Goal: Task Accomplishment & Management: Use online tool/utility

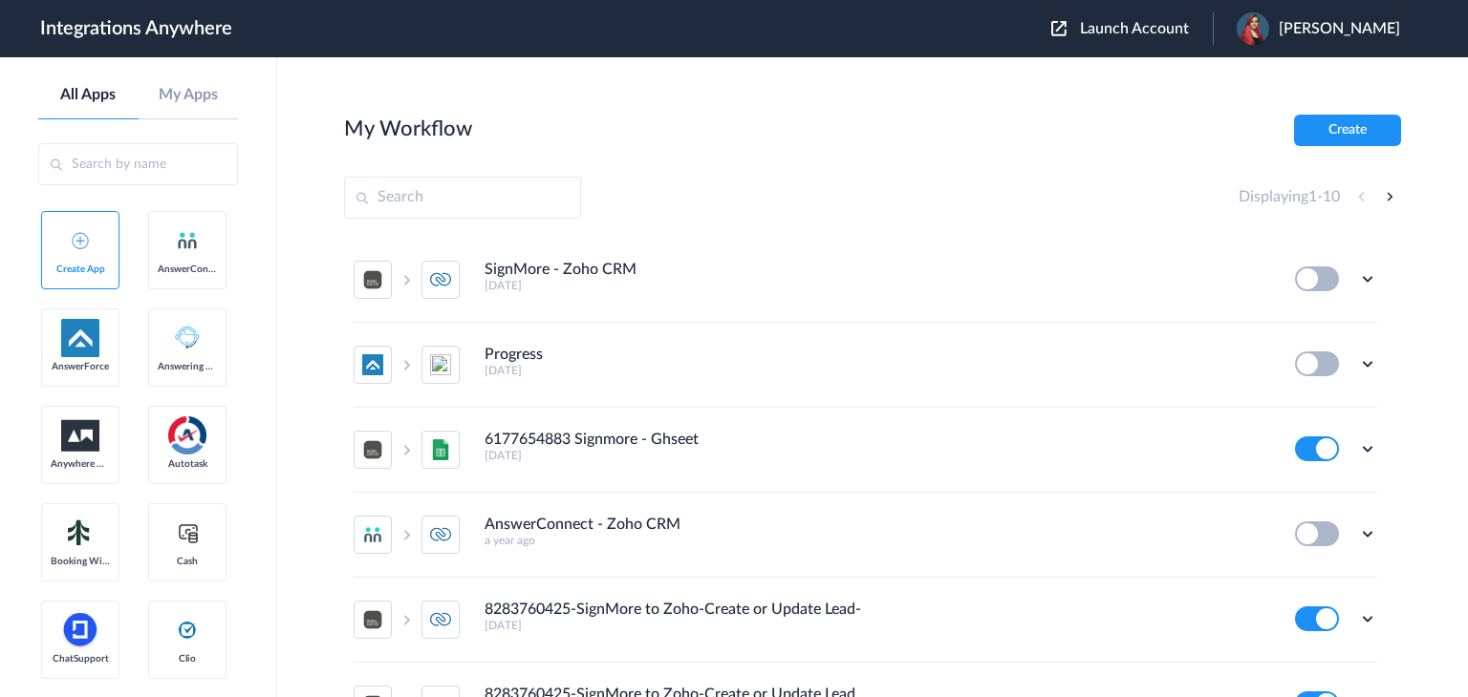
click at [1105, 32] on span "Launch Account" at bounding box center [1134, 28] width 109 height 15
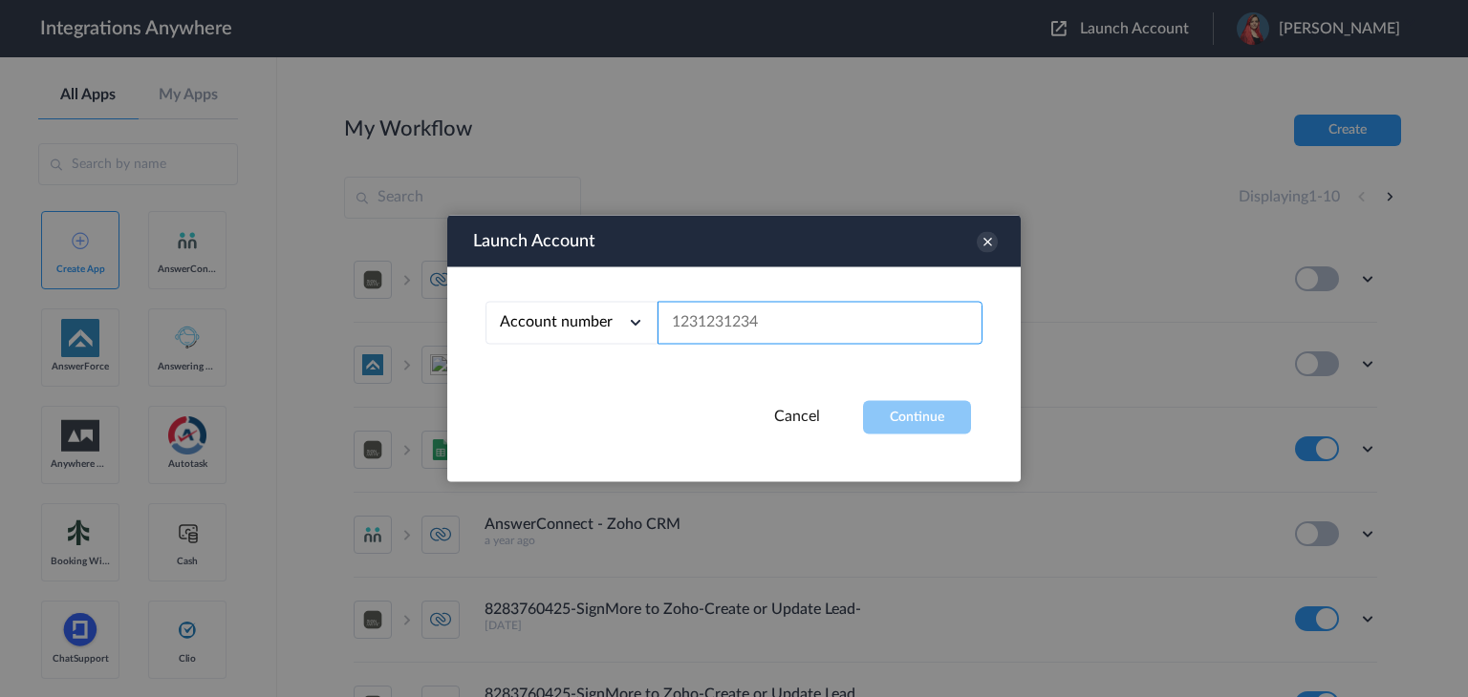
paste input "8666547508"
type input "8666547508"
click at [899, 410] on button "Continue" at bounding box center [917, 417] width 108 height 33
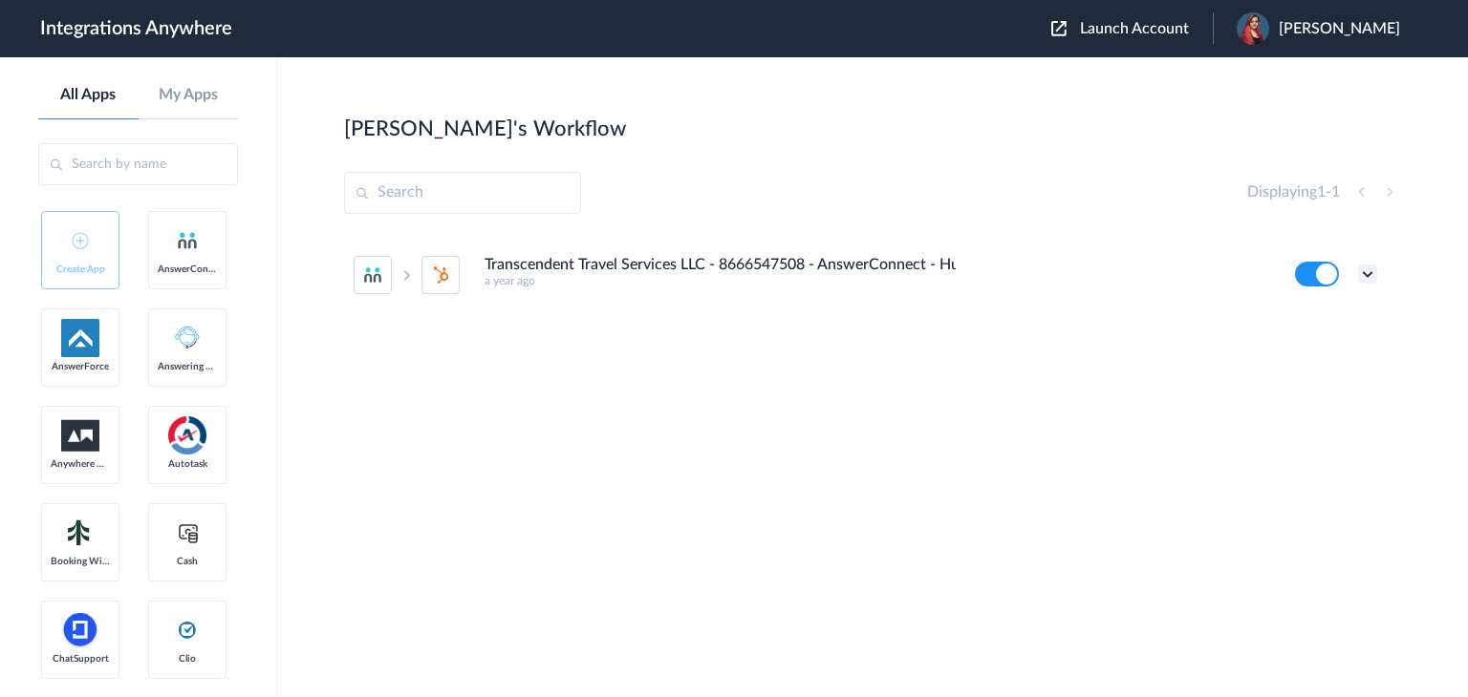
click at [1371, 280] on icon at bounding box center [1367, 274] width 19 height 19
click at [1334, 330] on li "Edit" at bounding box center [1315, 318] width 124 height 35
click at [1369, 274] on icon at bounding box center [1367, 274] width 19 height 19
click at [1353, 354] on link "Task history" at bounding box center [1313, 353] width 92 height 13
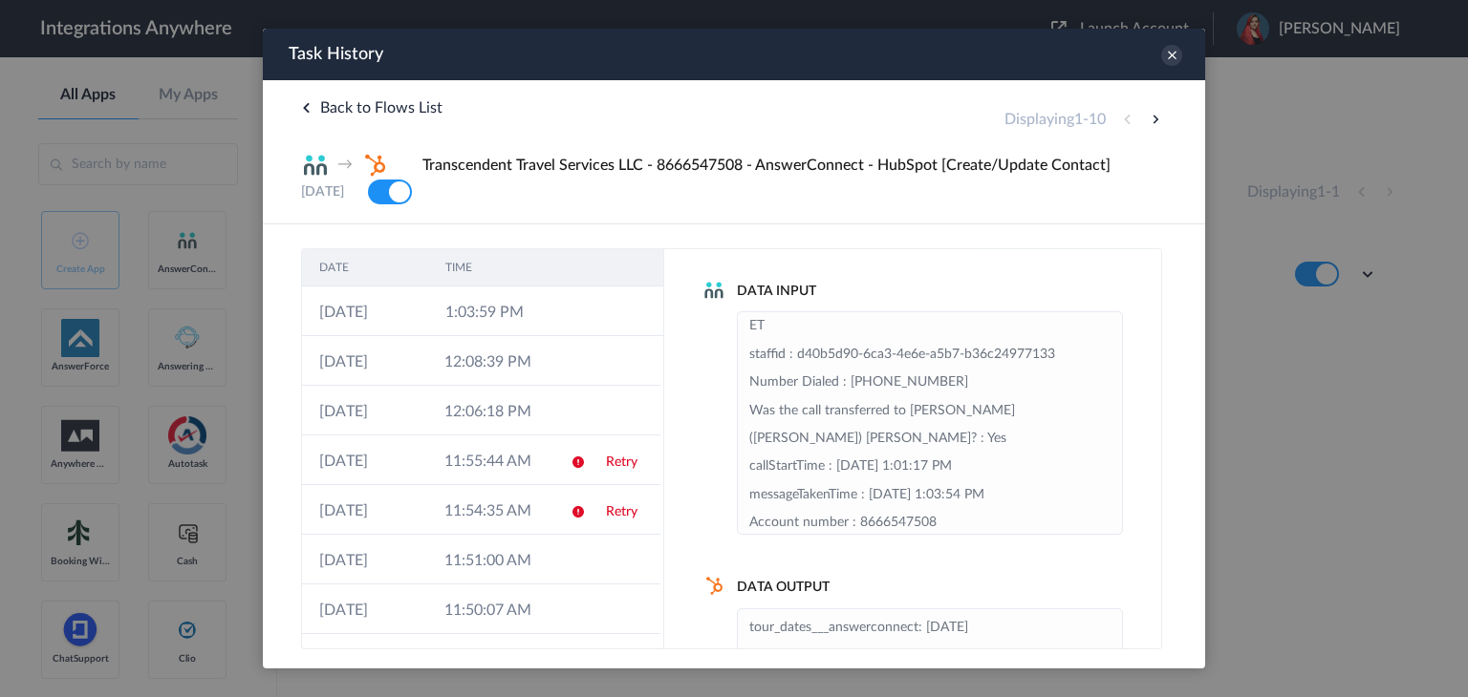
scroll to position [302, 0]
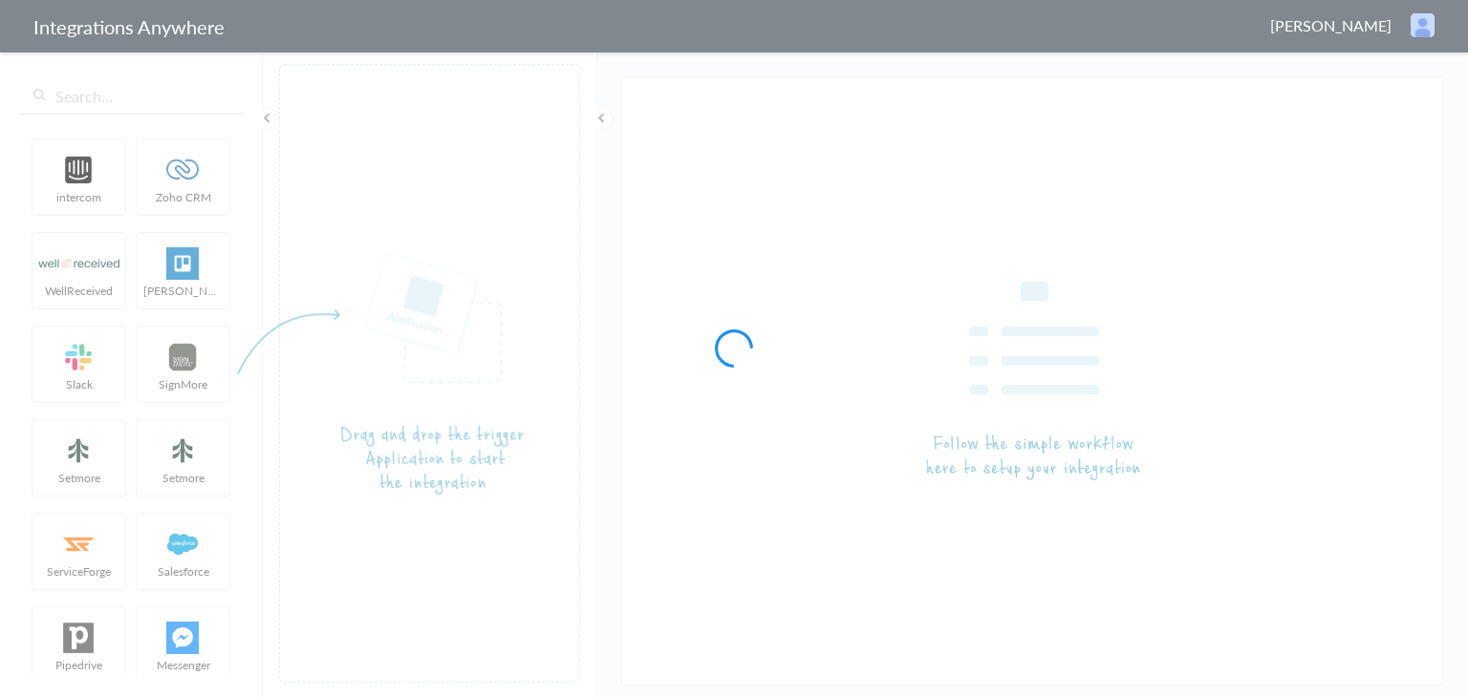
type input "Transcendent Travel Services LLC - 8666547508 - AnswerConnect - HubSpot [Create…"
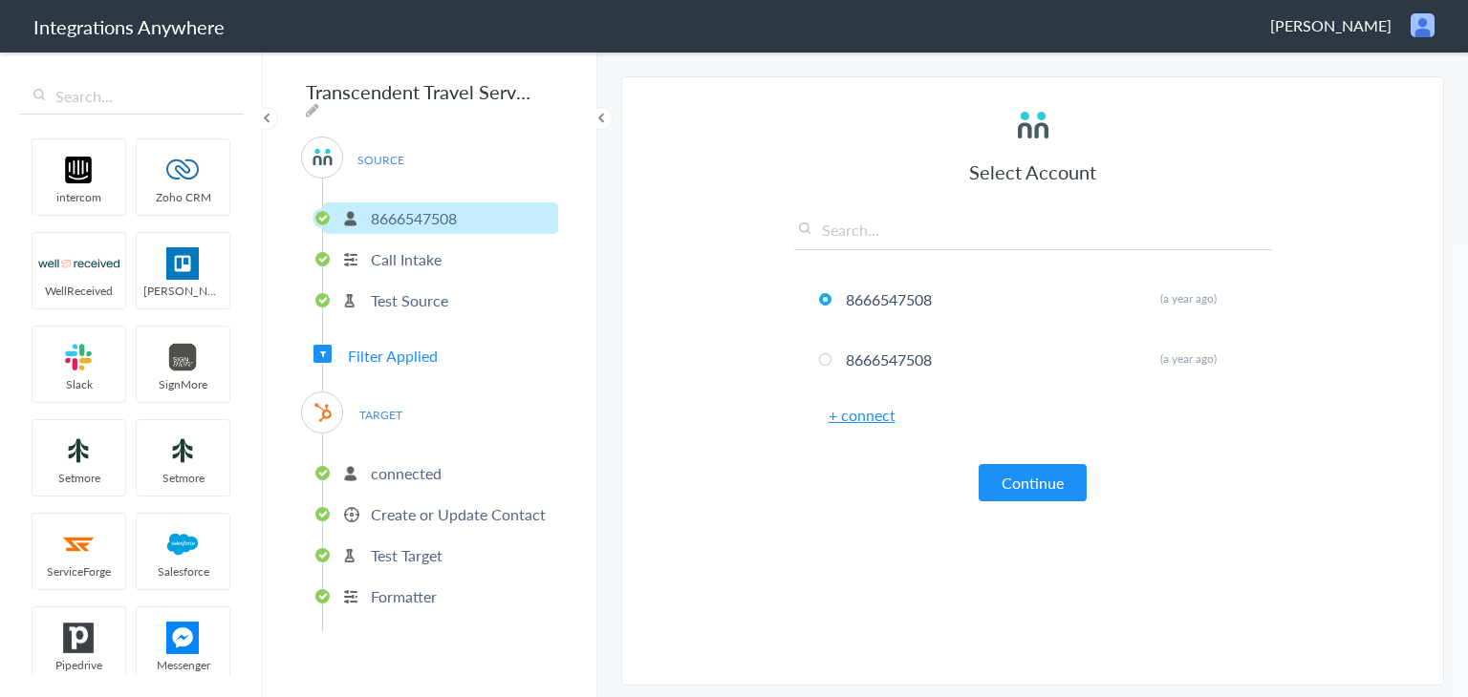
click at [418, 465] on p "connected" at bounding box center [406, 473] width 71 height 22
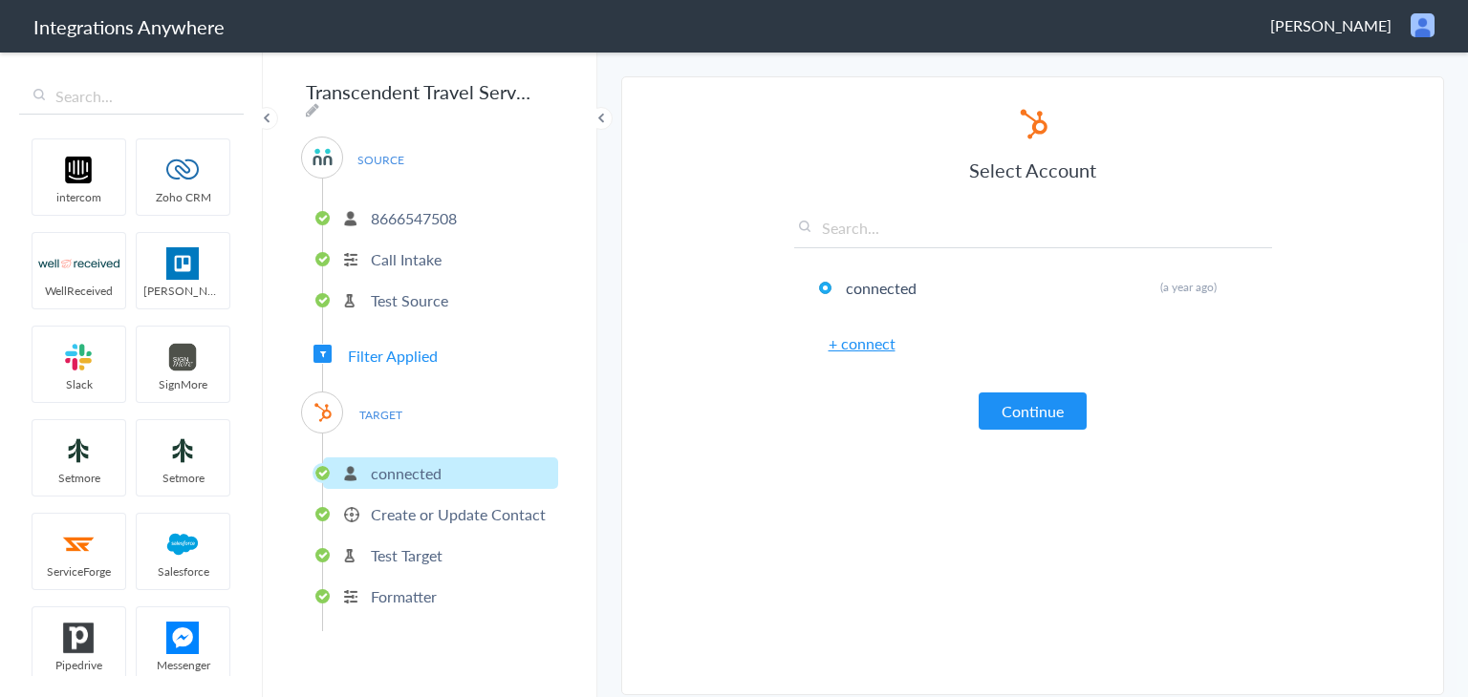
click at [424, 506] on p "Create or Update Contact" at bounding box center [458, 515] width 175 height 22
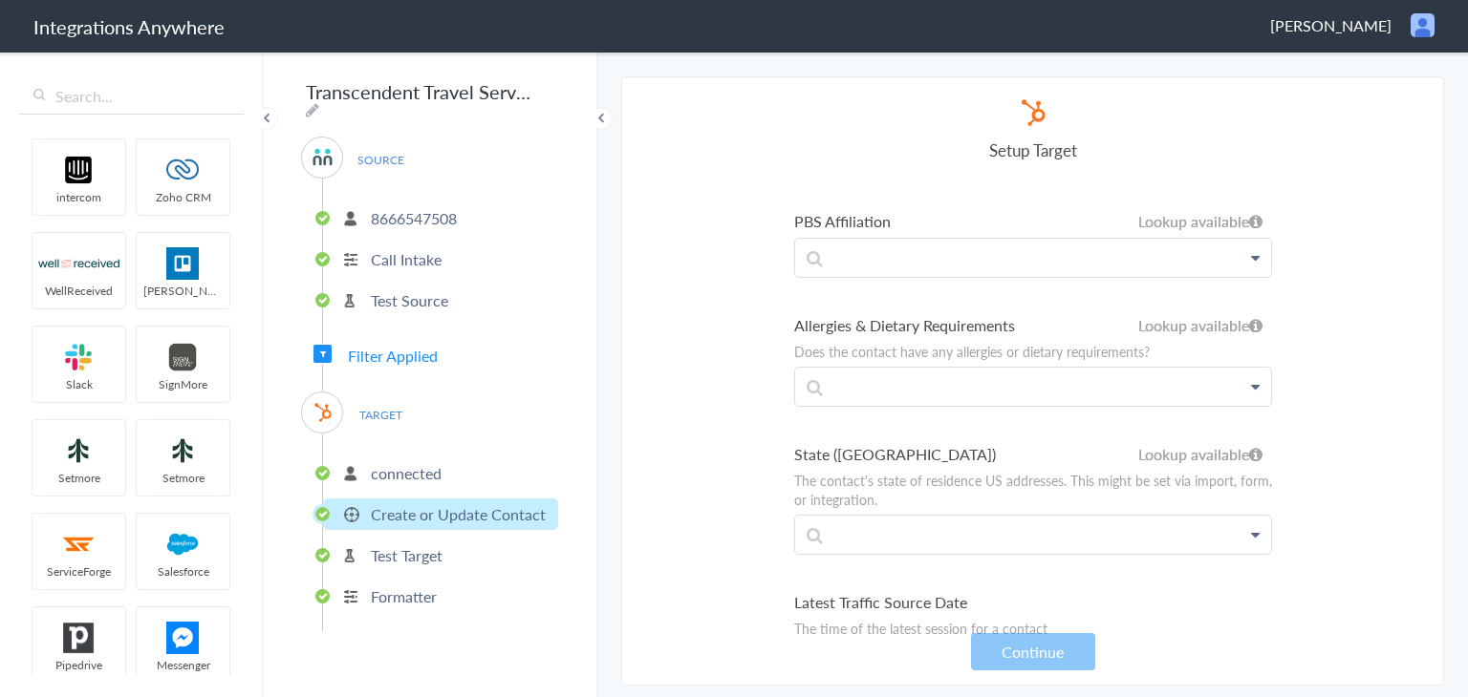
scroll to position [18147, 0]
